Goal: Information Seeking & Learning: Understand process/instructions

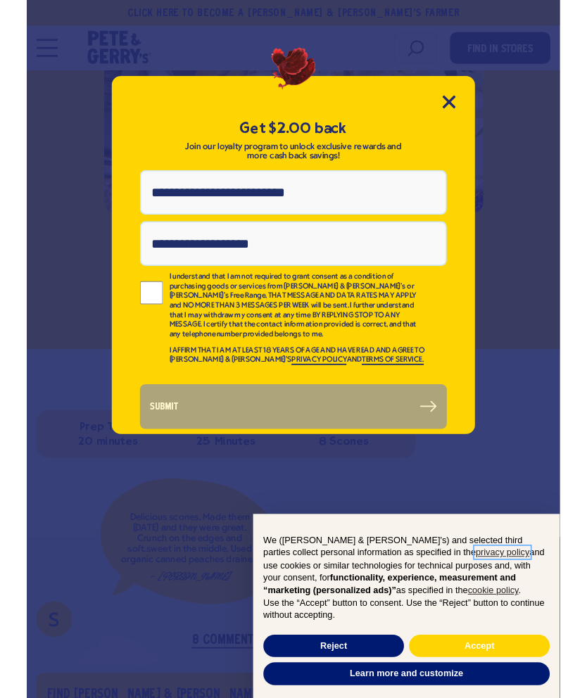
scroll to position [305, 0]
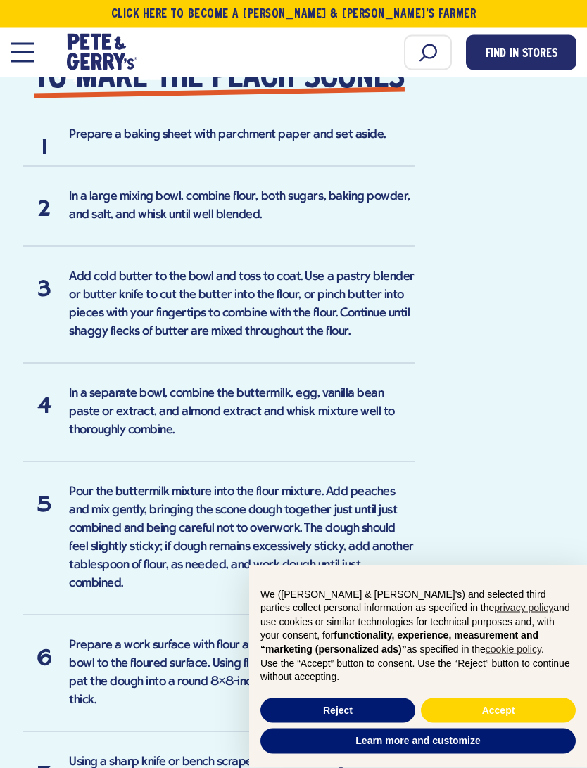
scroll to position [1675, 0]
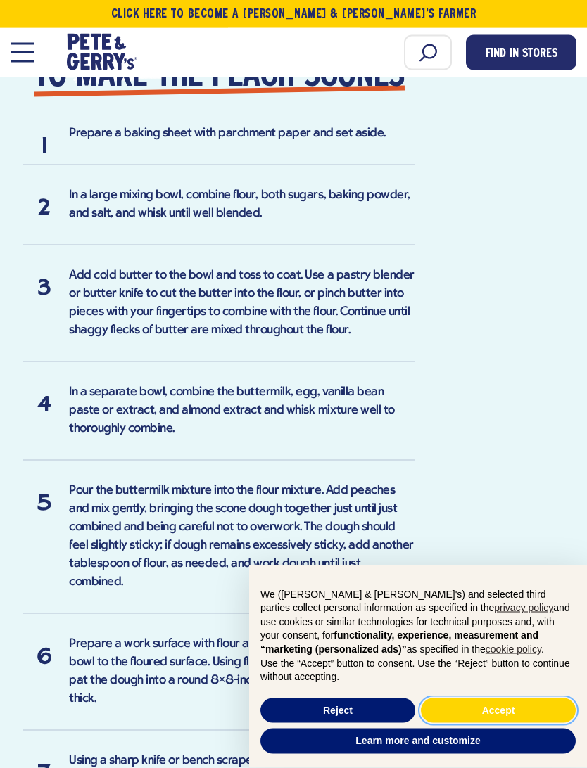
click at [498, 697] on button "Accept" at bounding box center [498, 711] width 155 height 25
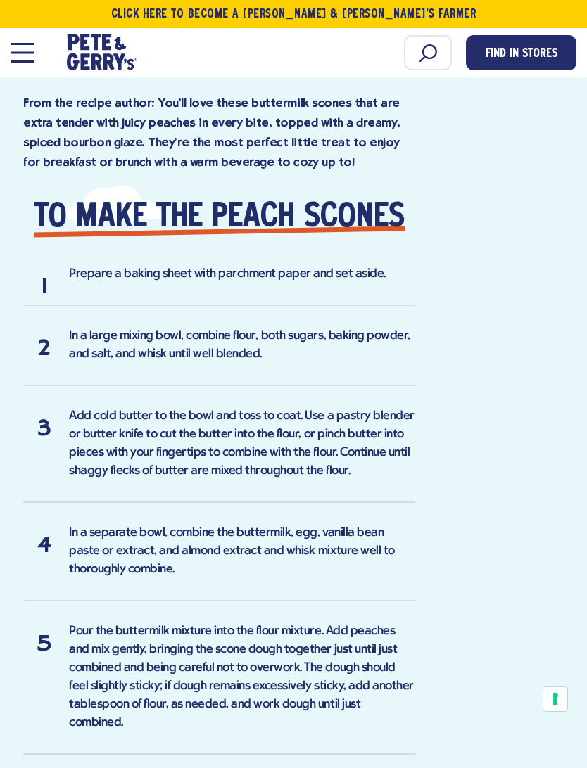
scroll to position [1535, 0]
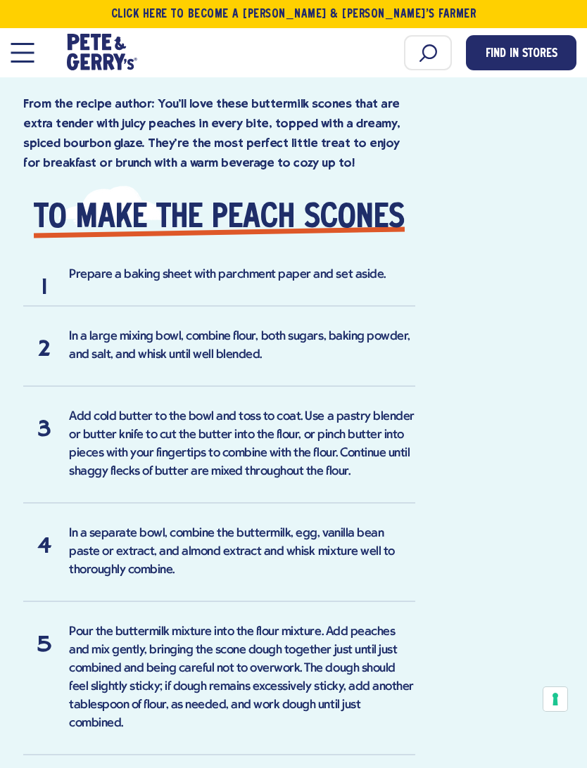
click at [24, 60] on button "Open Mobile Menu Modal Dialog" at bounding box center [22, 53] width 23 height 20
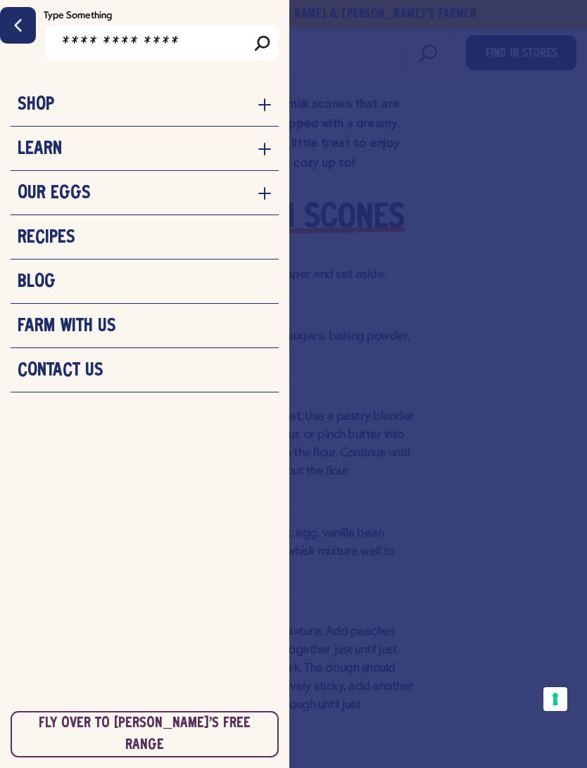
click at [368, 70] on div at bounding box center [293, 384] width 587 height 768
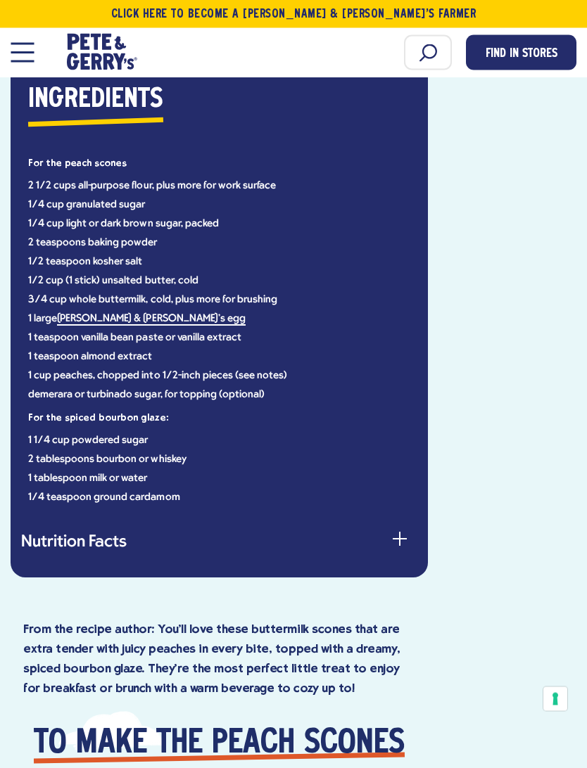
scroll to position [1010, 0]
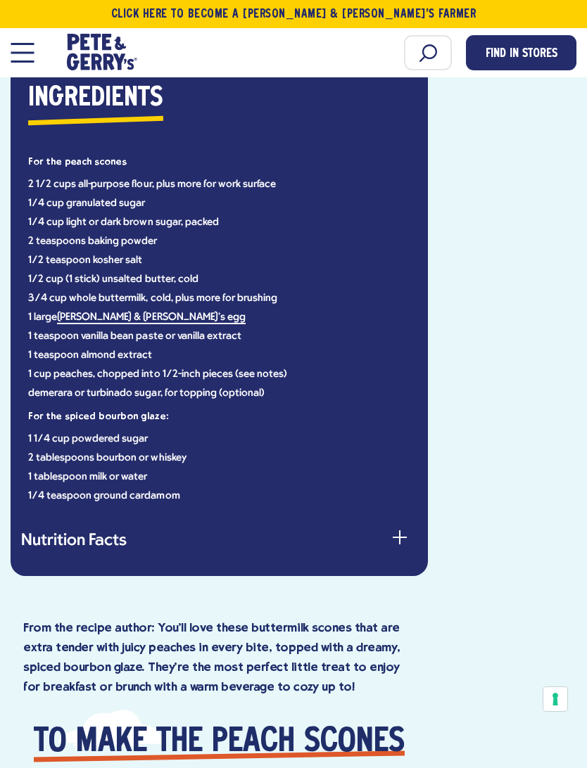
click at [350, 357] on li "1 teaspoon almond extract" at bounding box center [219, 355] width 382 height 11
click at [360, 337] on li "1 teaspoon vanilla bean paste or vanilla extract" at bounding box center [219, 336] width 382 height 11
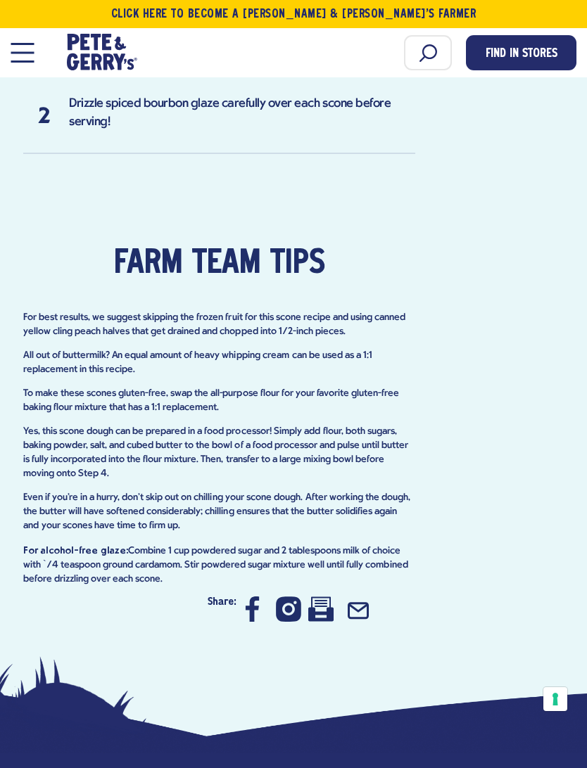
scroll to position [3066, 0]
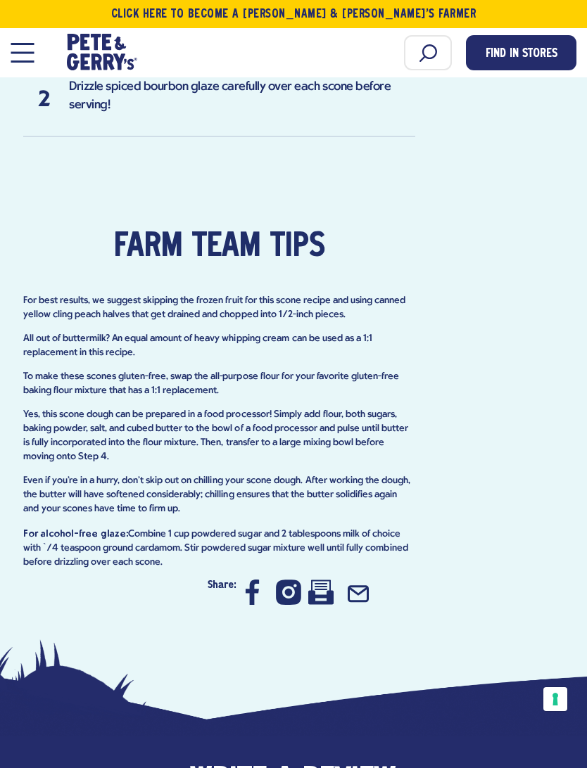
click at [322, 580] on icon at bounding box center [320, 592] width 25 height 25
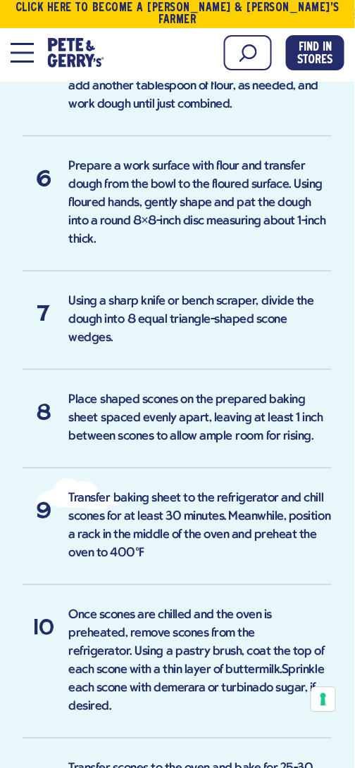
scroll to position [2255, 1]
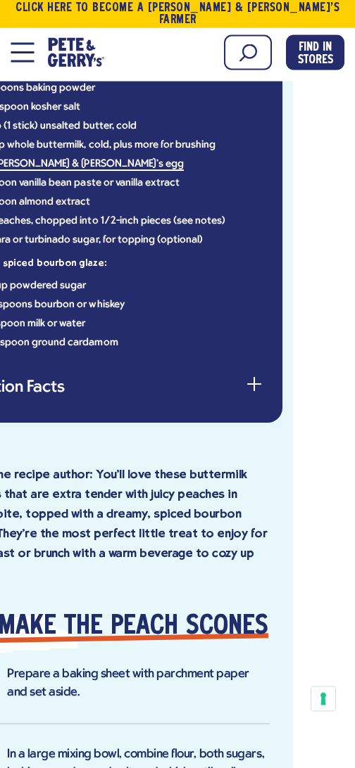
scroll to position [1145, 64]
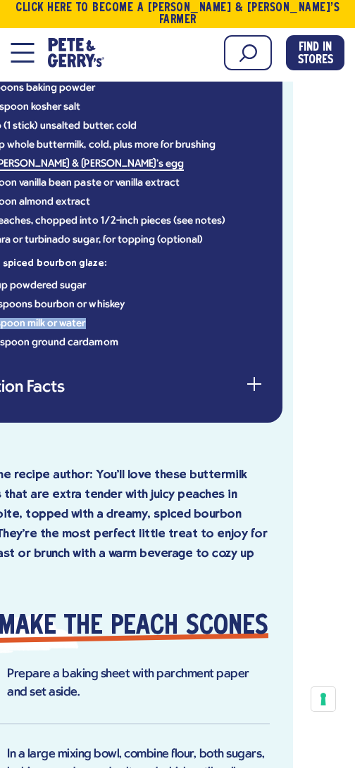
click at [241, 305] on ul "1 1/4 cup powdered sugar 2 tablespoons bourbon or whiskey 1 tablespoon milk or …" at bounding box center [115, 315] width 298 height 68
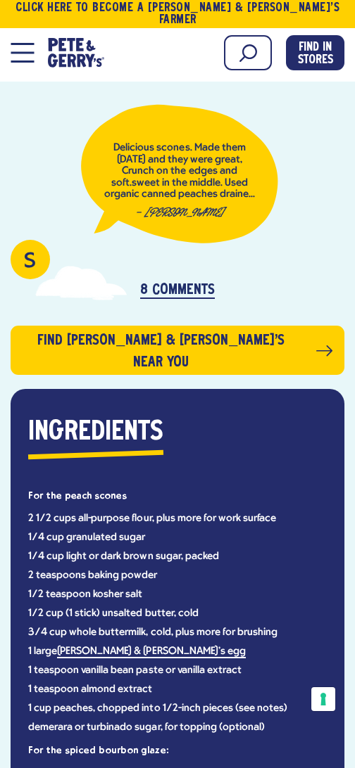
scroll to position [659, 0]
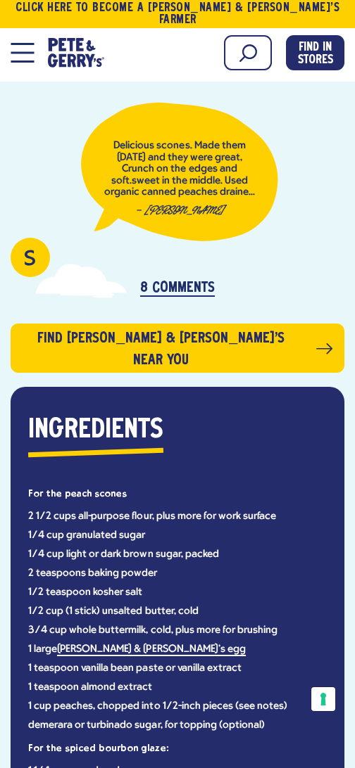
click at [241, 305] on icon at bounding box center [324, 348] width 16 height 11
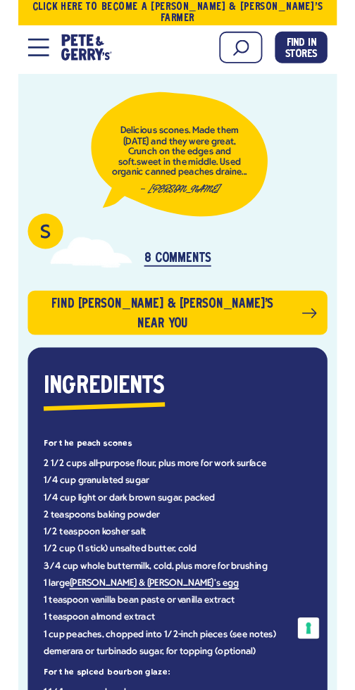
scroll to position [699, 0]
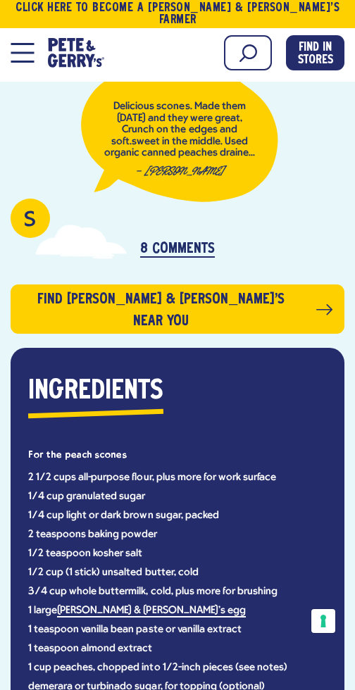
click at [23, 53] on span "Open Mobile Menu Modal Dialog" at bounding box center [22, 53] width 23 height 2
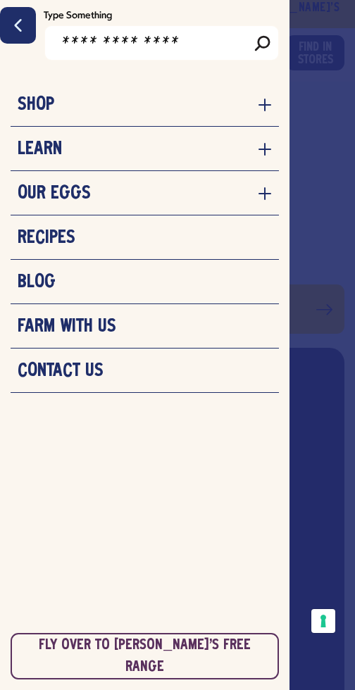
click at [83, 240] on link "Recipes" at bounding box center [145, 237] width 254 height 21
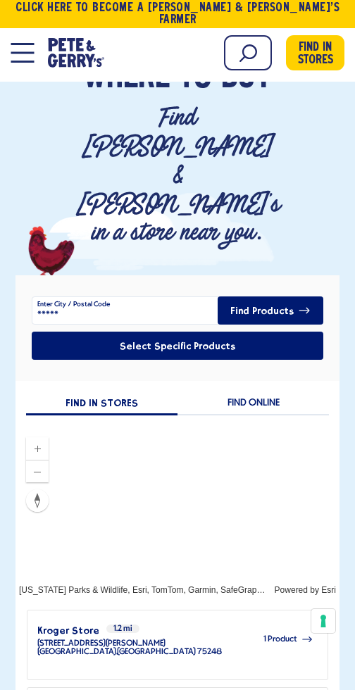
scroll to position [128, 0]
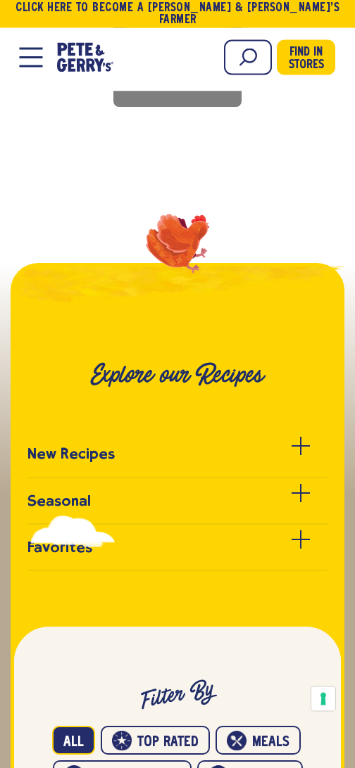
scroll to position [304, 0]
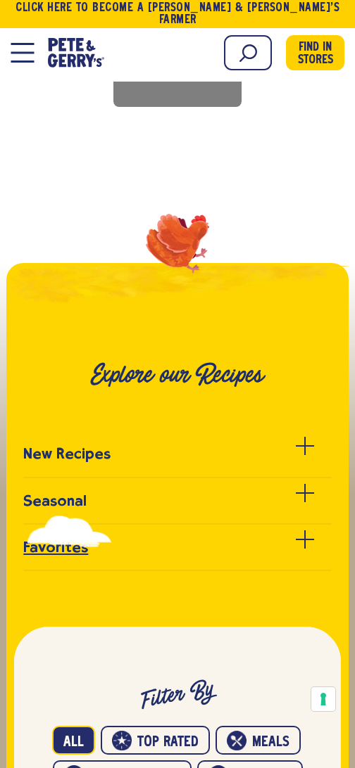
click at [304, 531] on span at bounding box center [304, 540] width 1 height 18
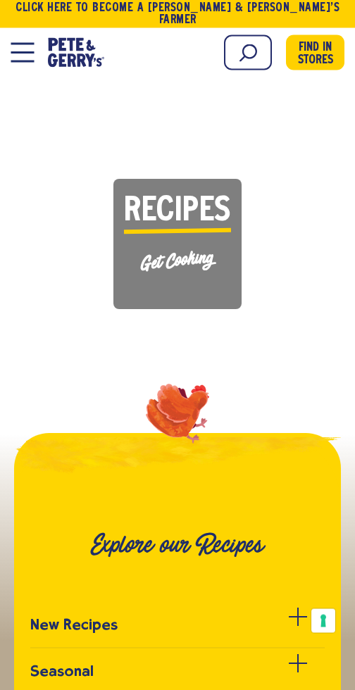
scroll to position [0, 0]
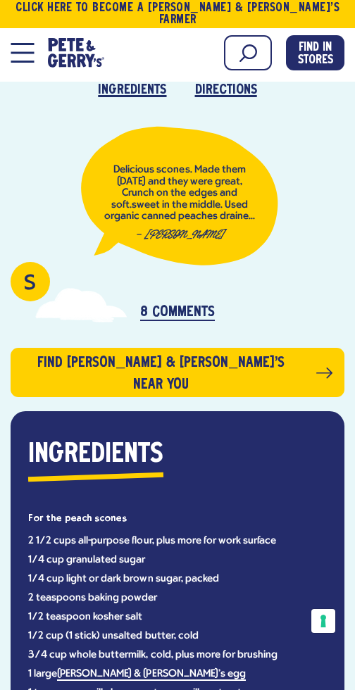
scroll to position [636, 0]
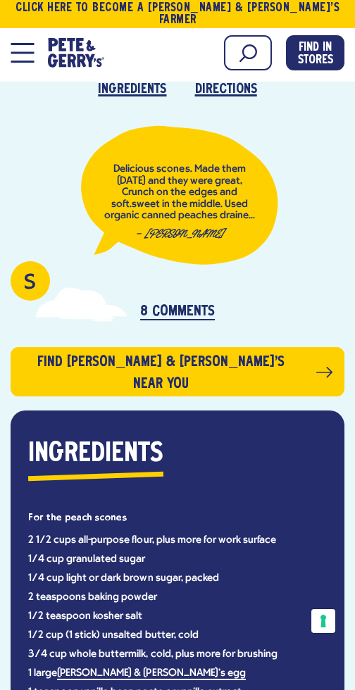
click at [157, 305] on p "8 Comments" at bounding box center [177, 312] width 75 height 16
click at [169, 310] on p "8 Comments" at bounding box center [177, 312] width 75 height 16
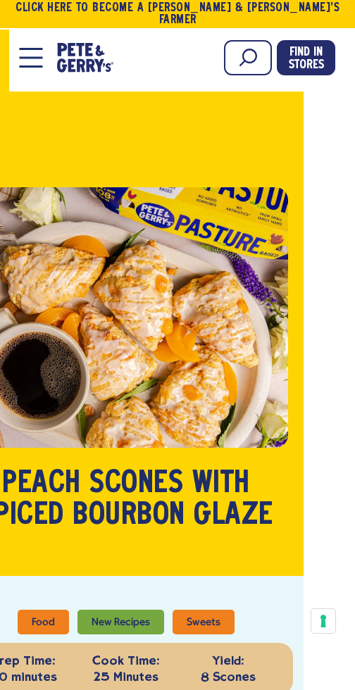
scroll to position [0, 31]
